Goal: Find specific page/section: Find specific page/section

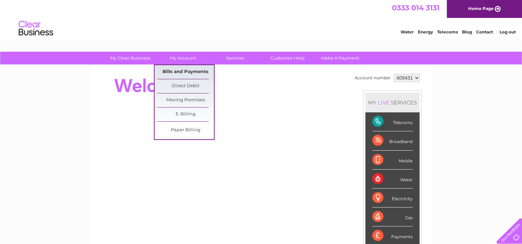
click at [175, 73] on link "Bills and Payments" at bounding box center [185, 72] width 57 height 14
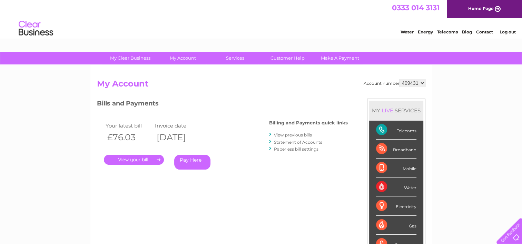
click at [132, 159] on link "." at bounding box center [134, 160] width 60 height 10
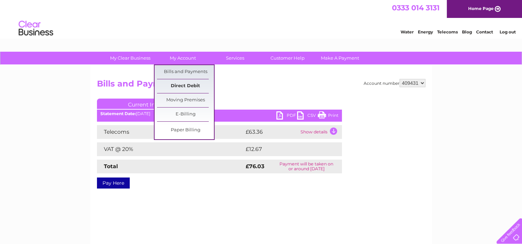
click at [187, 84] on link "Direct Debit" at bounding box center [185, 86] width 57 height 14
